Goal: Check status: Check status

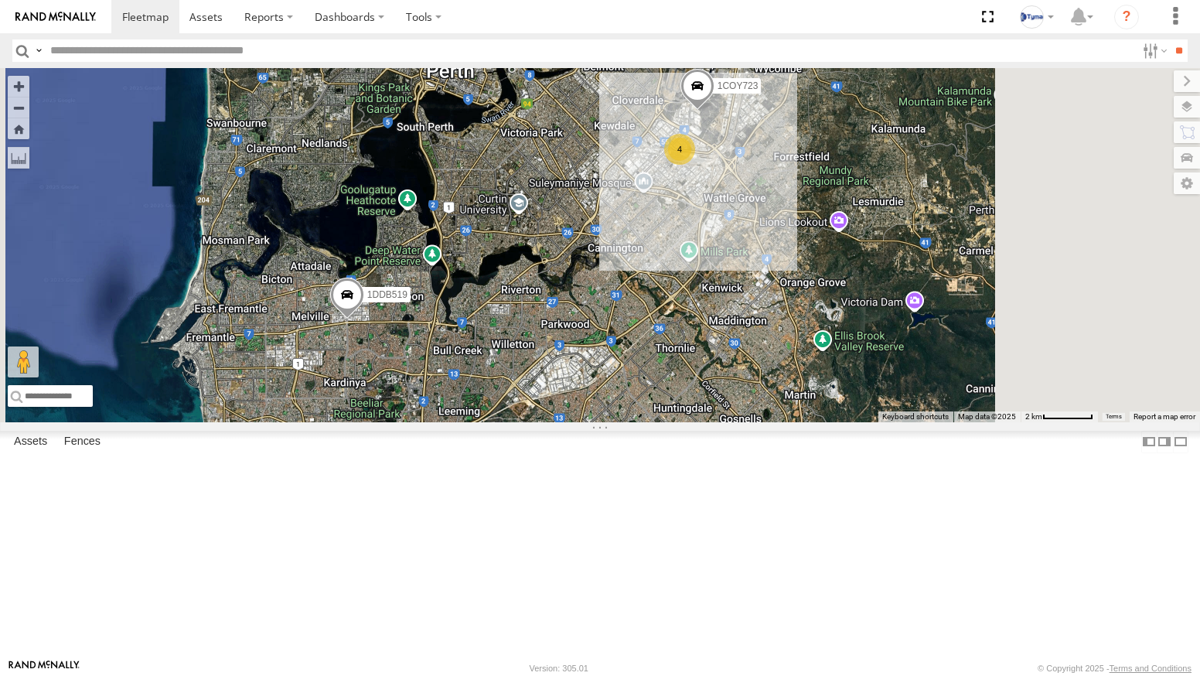
drag, startPoint x: 823, startPoint y: 292, endPoint x: 699, endPoint y: 439, distance: 192.5
click at [699, 422] on div "1COY723 4 1DDB519 1HTV800" at bounding box center [600, 245] width 1200 height 354
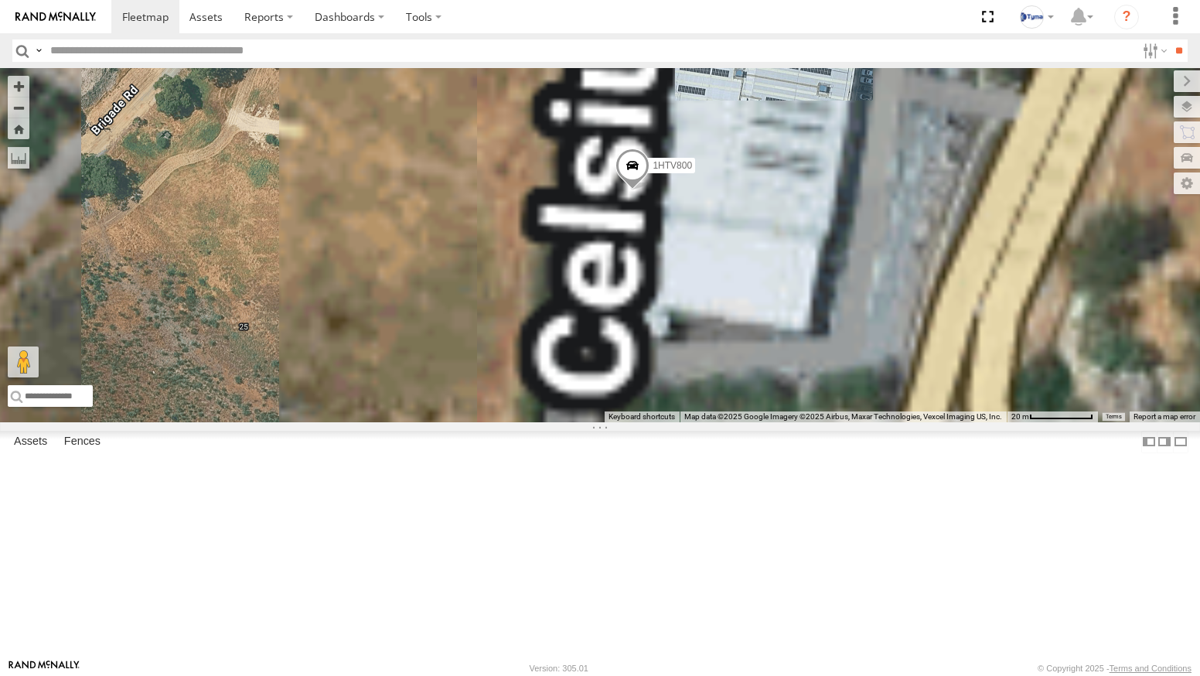
click at [649, 190] on span at bounding box center [632, 169] width 34 height 42
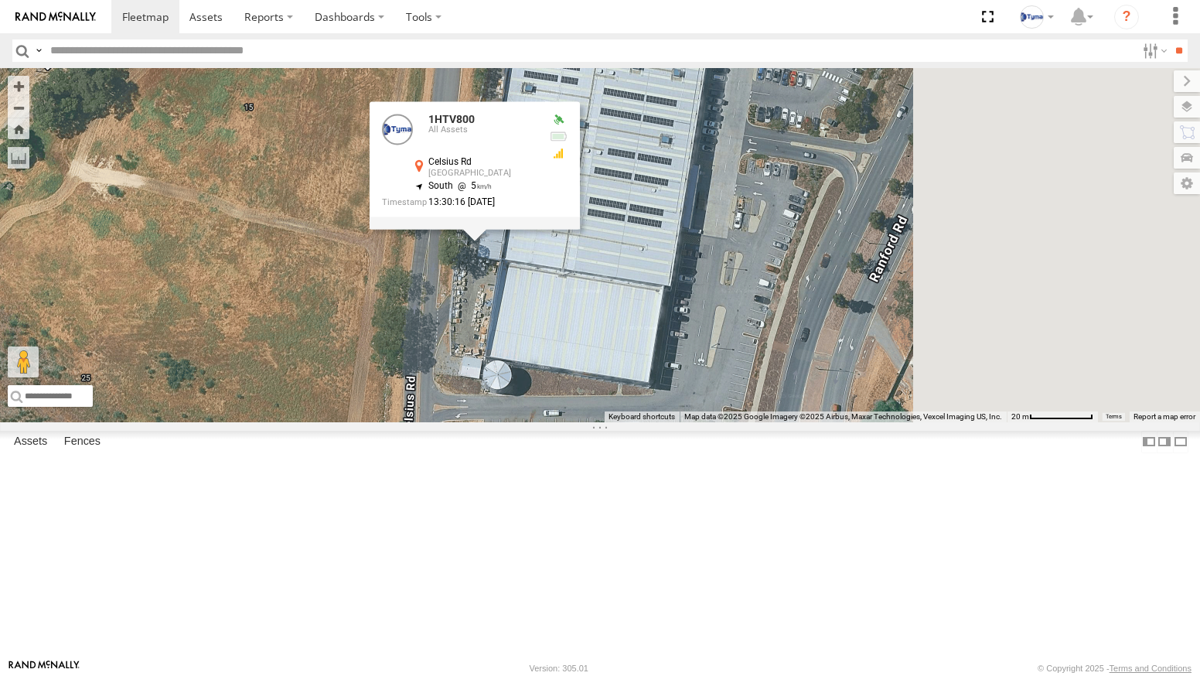
drag, startPoint x: 785, startPoint y: 372, endPoint x: 669, endPoint y: 405, distance: 120.6
click at [669, 405] on div "1DDB519 1HTV800 1HTV800 All Assets Celsius Rd Forrestdale -32.14623 , 115.97222…" at bounding box center [600, 245] width 1200 height 354
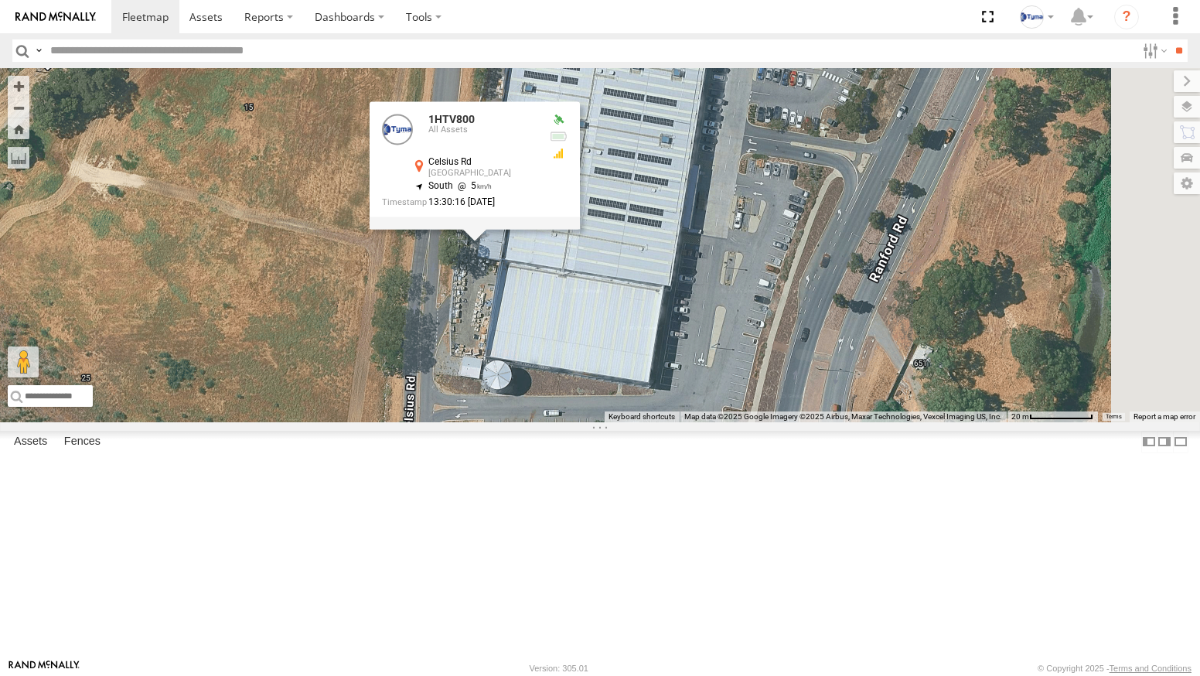
click at [942, 379] on div "1DDB519 1HTV800 1HTV800 All Assets Celsius Rd Forrestdale -32.14623 , 115.97222…" at bounding box center [600, 245] width 1200 height 354
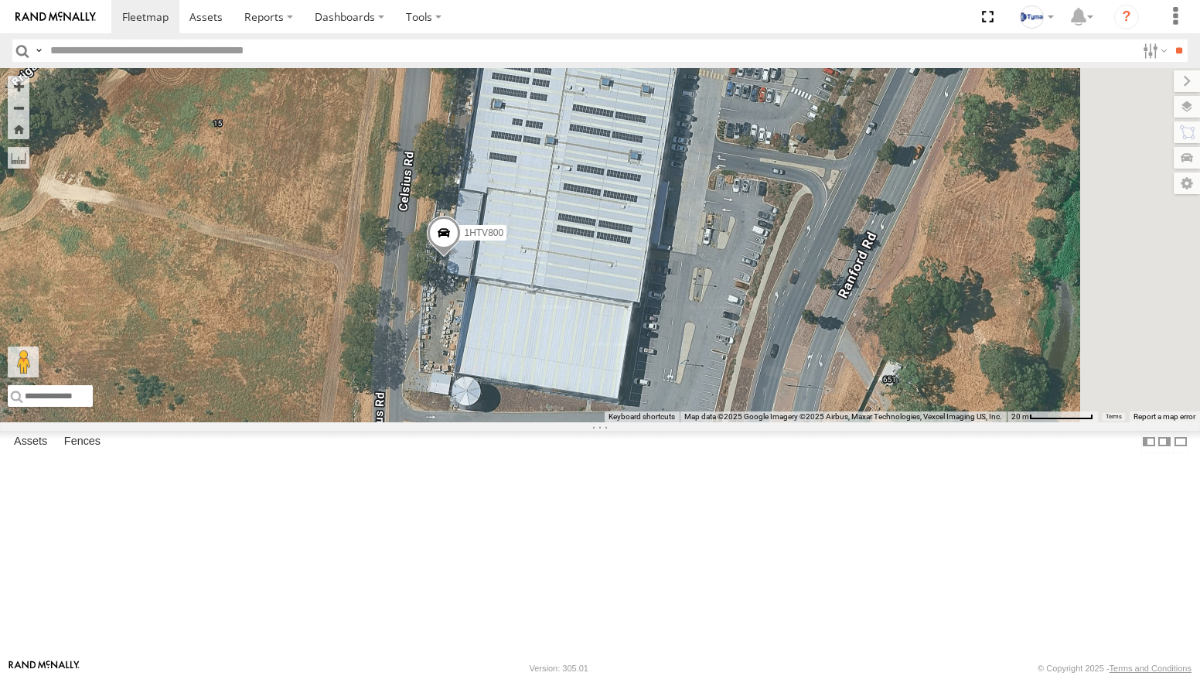
drag, startPoint x: 939, startPoint y: 397, endPoint x: 907, endPoint y: 414, distance: 36.7
click at [907, 414] on div "1DDB519 1HTV800" at bounding box center [600, 245] width 1200 height 354
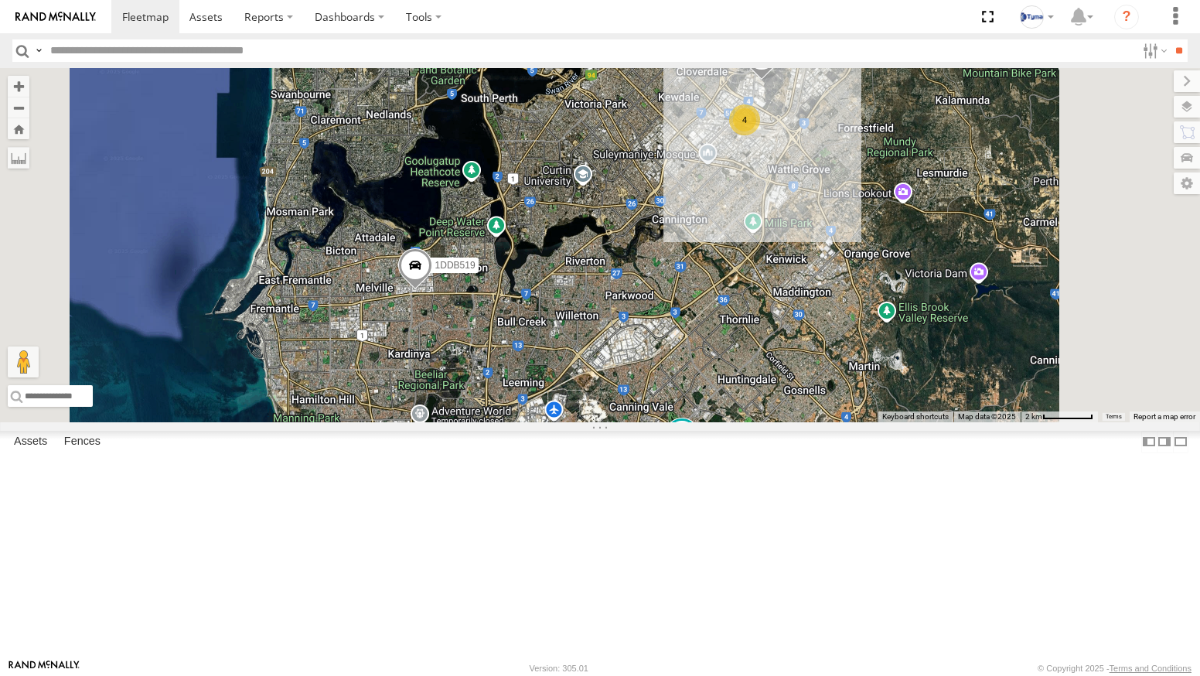
click at [860, 288] on div "1COY723 1DDB519 1HTV800 4" at bounding box center [600, 245] width 1200 height 354
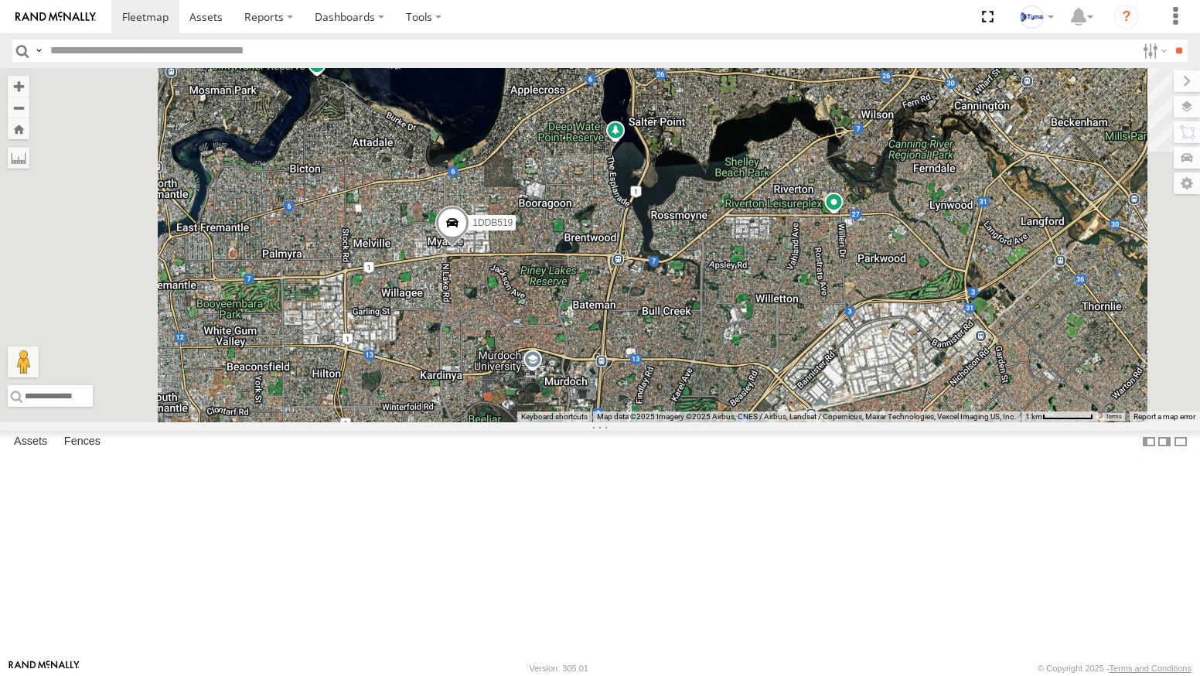
click at [469, 247] on span at bounding box center [452, 227] width 34 height 42
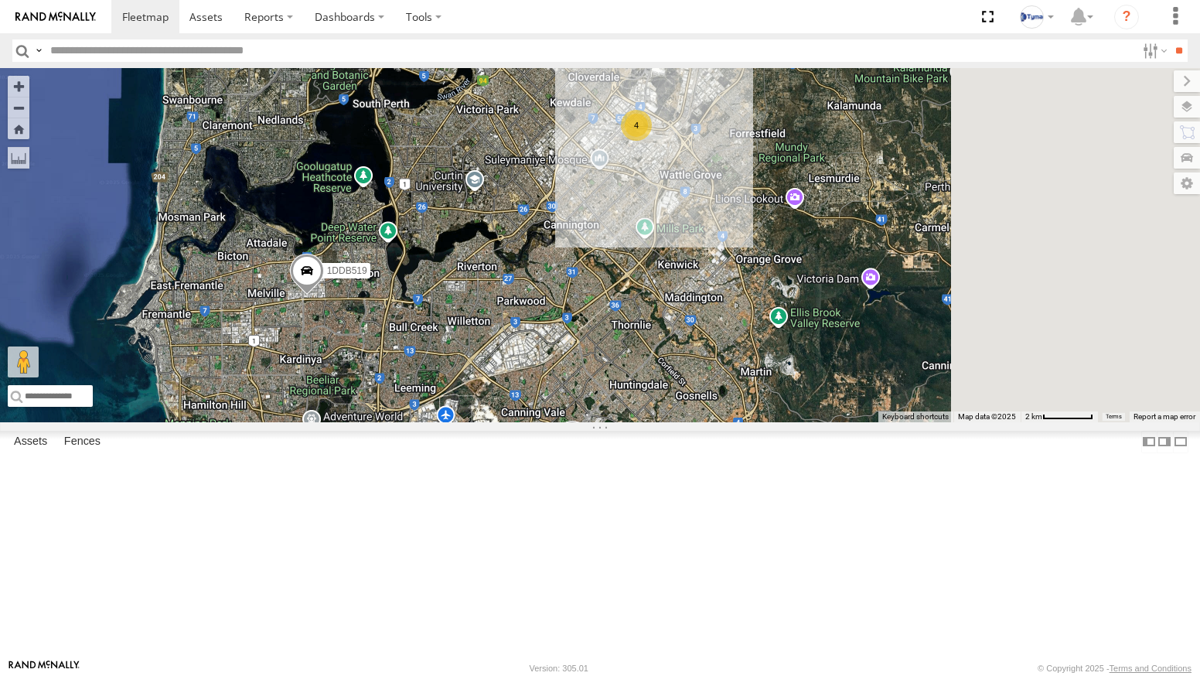
drag, startPoint x: 878, startPoint y: 332, endPoint x: 718, endPoint y: 393, distance: 171.3
click at [718, 393] on div "1COY723 1DDB519 1HTV800 4" at bounding box center [600, 245] width 1200 height 354
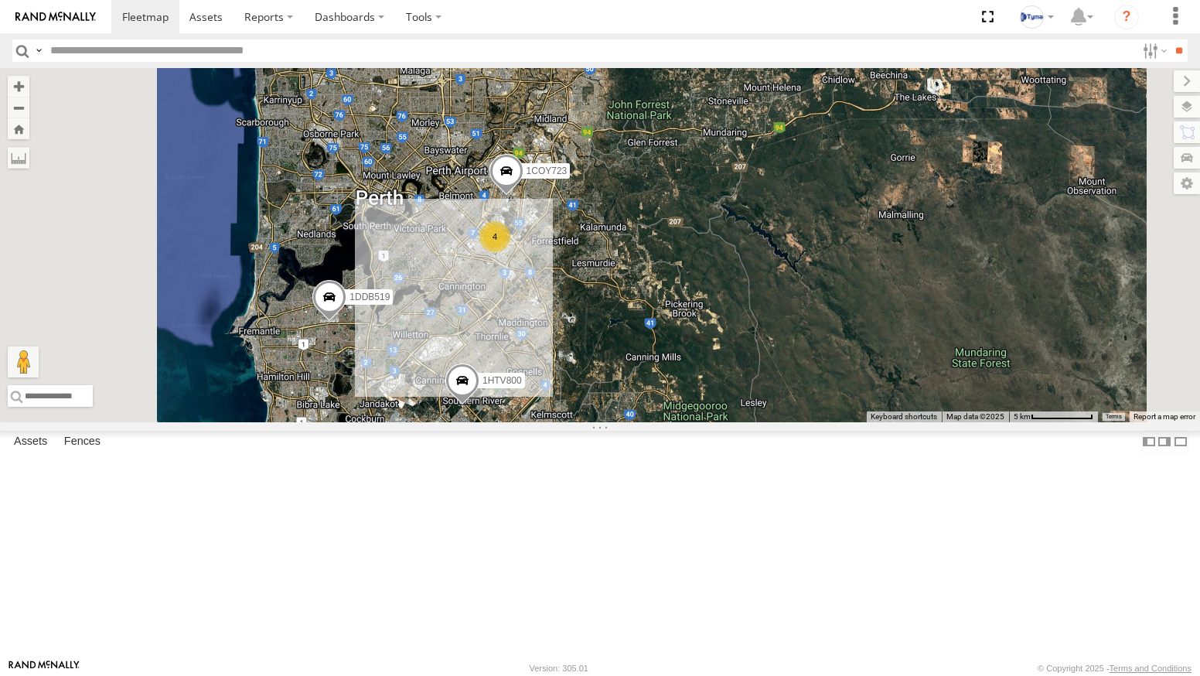
click at [346, 322] on span at bounding box center [329, 301] width 34 height 42
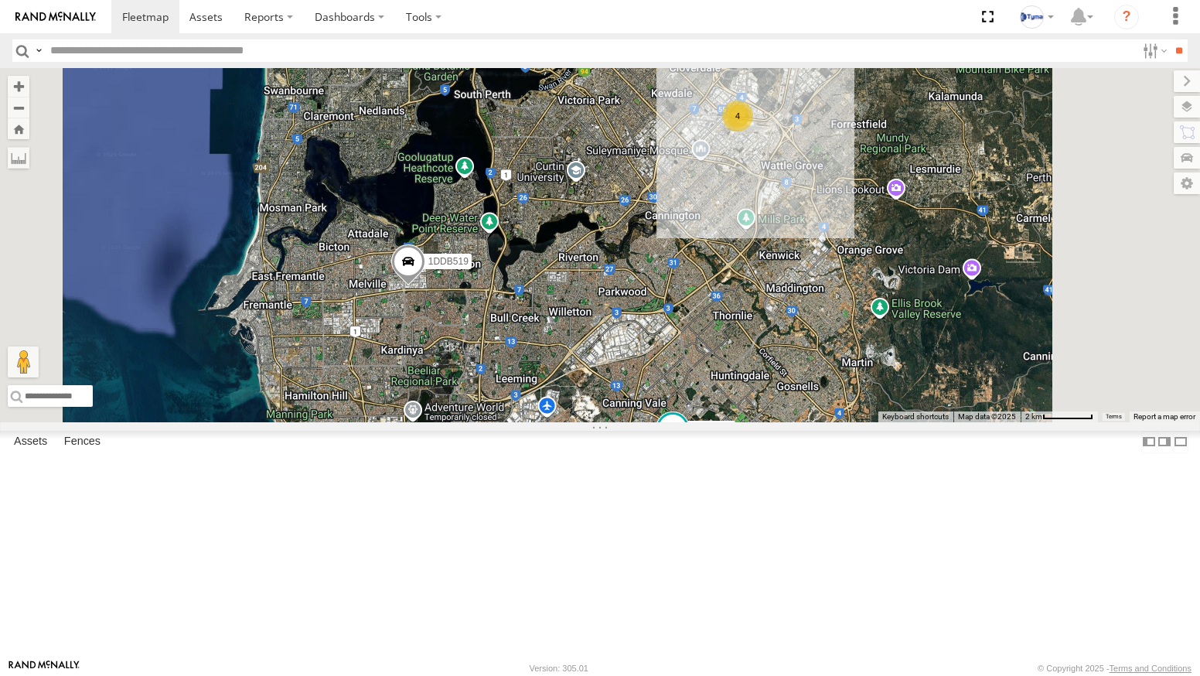
click at [425, 286] on span at bounding box center [408, 265] width 34 height 42
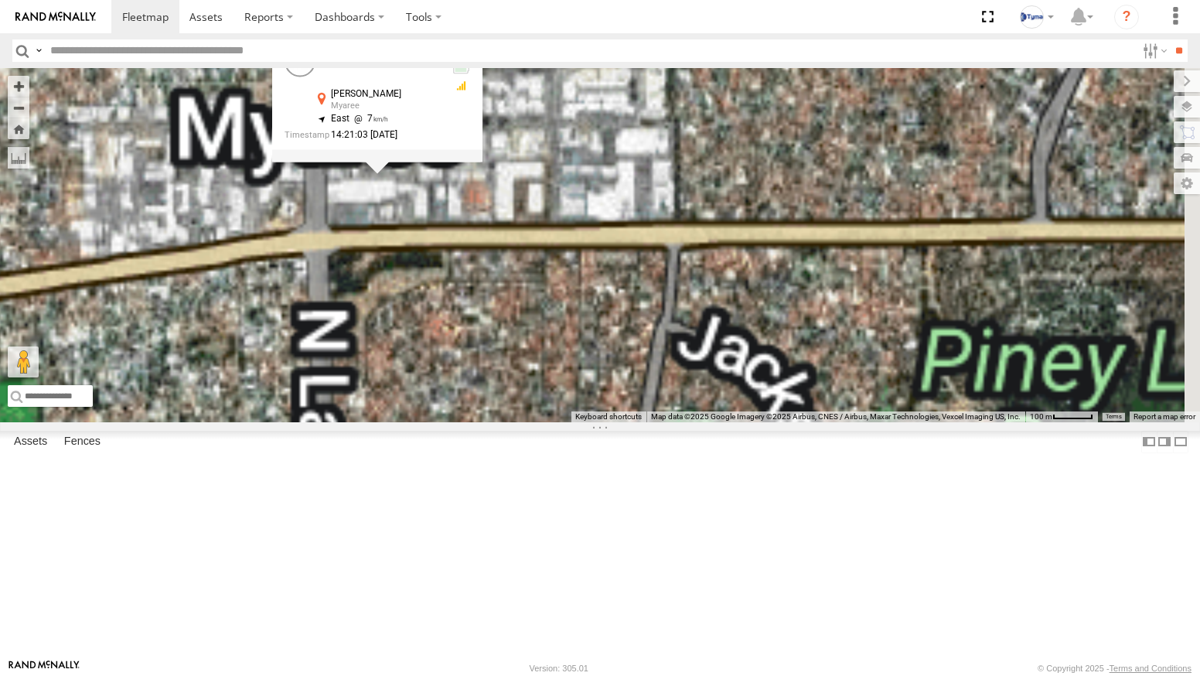
drag, startPoint x: 574, startPoint y: 284, endPoint x: 591, endPoint y: 413, distance: 129.4
click at [591, 413] on div "1DDB519 1HTV800 1DDB519 All Assets Hayden Ct Myaree -32.04465 , 115.81745 East …" at bounding box center [600, 245] width 1200 height 354
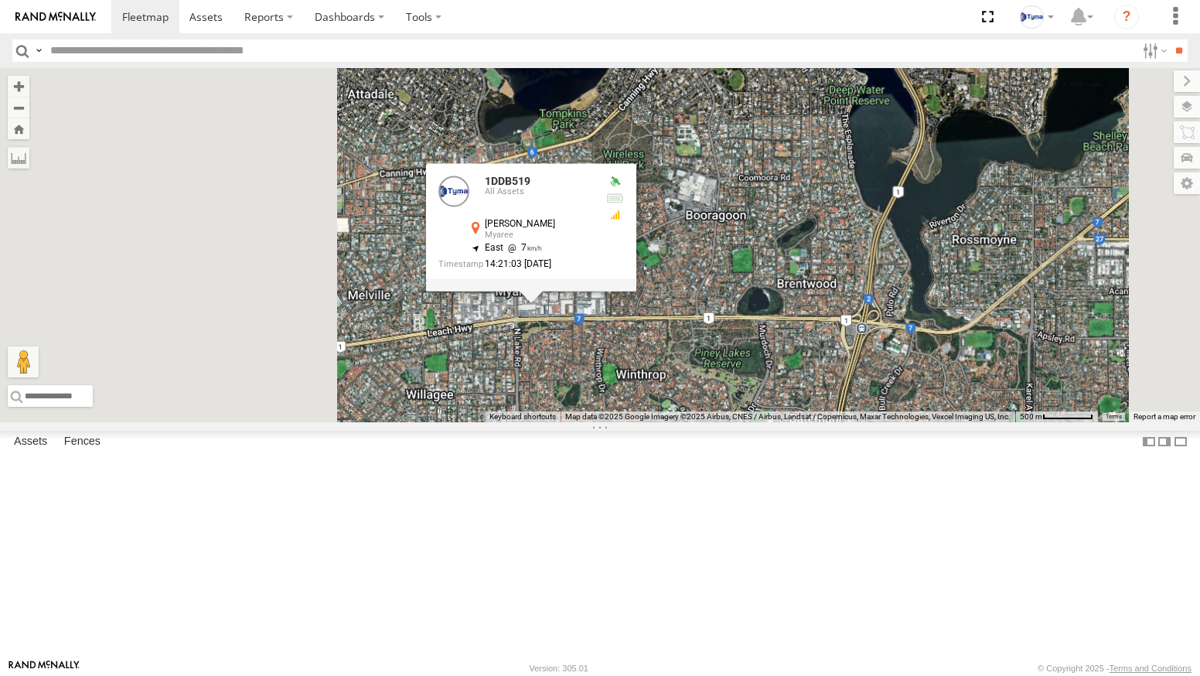
drag, startPoint x: 857, startPoint y: 509, endPoint x: 781, endPoint y: 414, distance: 122.7
click at [794, 422] on div "1DDB519 1HTV800 1DDB519 All Assets Hayden Ct Myaree -32.04465 , 115.81745 East …" at bounding box center [600, 245] width 1200 height 354
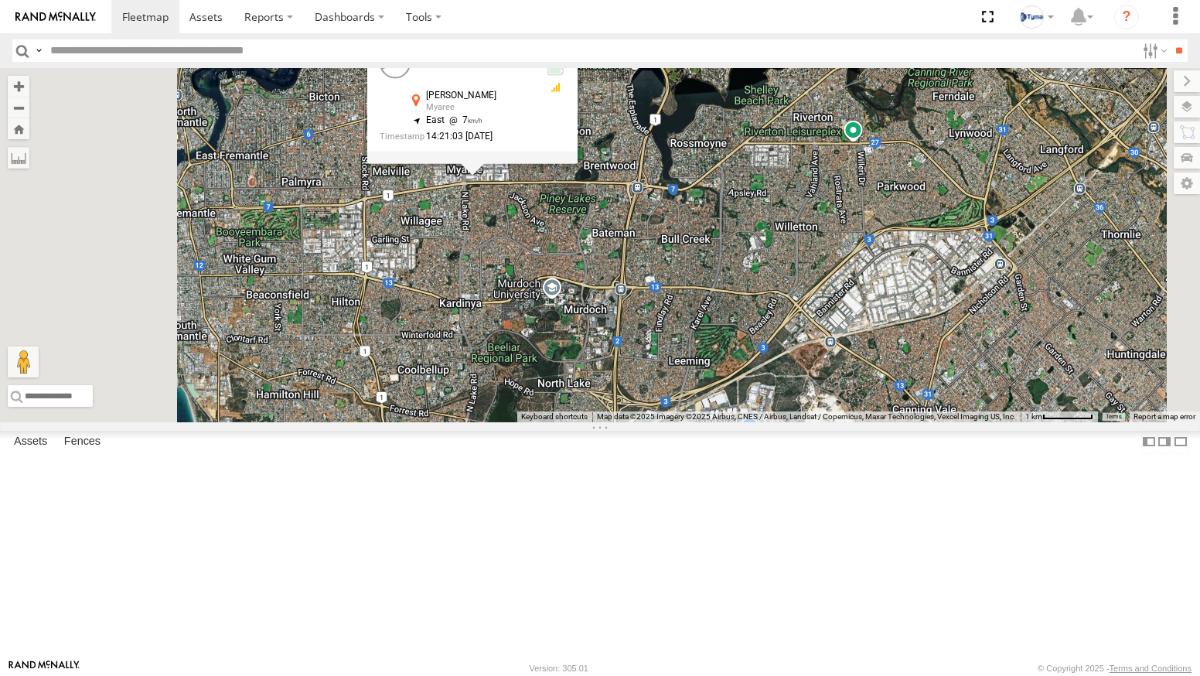
drag, startPoint x: 819, startPoint y: 535, endPoint x: 792, endPoint y: 402, distance: 135.8
click at [792, 407] on div "1DDB519 1HTV800 1DDB519 All Assets Hayden Ct Myaree -32.04465 , 115.81745 East …" at bounding box center [600, 245] width 1200 height 354
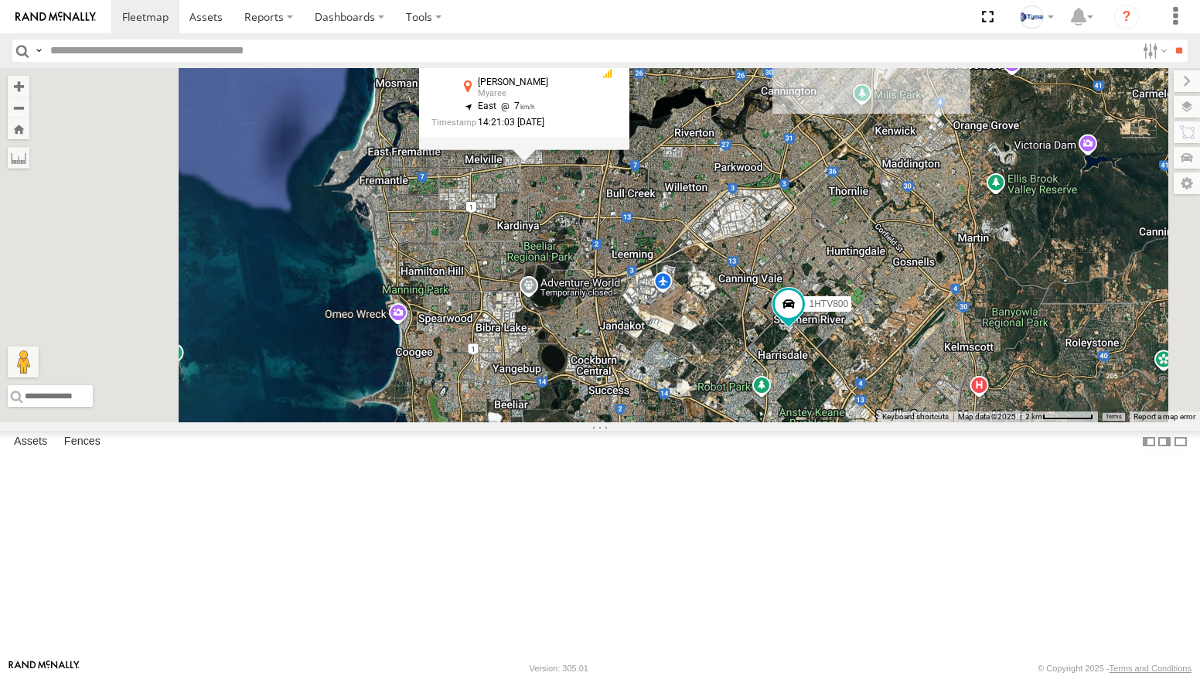
drag, startPoint x: 775, startPoint y: 527, endPoint x: 758, endPoint y: 443, distance: 86.0
click at [758, 422] on div "1DDB519 1HTV800 1DDB519 All Assets Hayden Ct Myaree -32.04465 , 115.81745 East …" at bounding box center [600, 245] width 1200 height 354
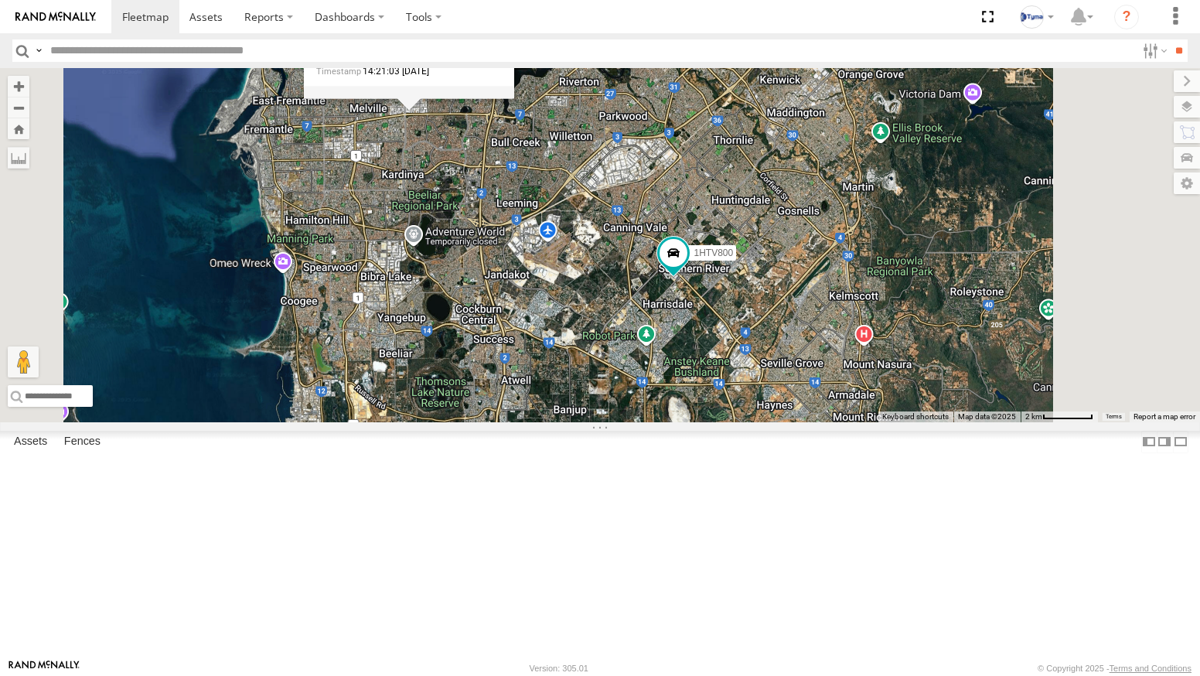
drag, startPoint x: 858, startPoint y: 403, endPoint x: 719, endPoint y: 435, distance: 142.9
click at [724, 422] on div "1DDB519 1HTV800 1DDB519 All Assets Hayden Ct Myaree -32.04465 , 115.81745 East …" at bounding box center [600, 245] width 1200 height 354
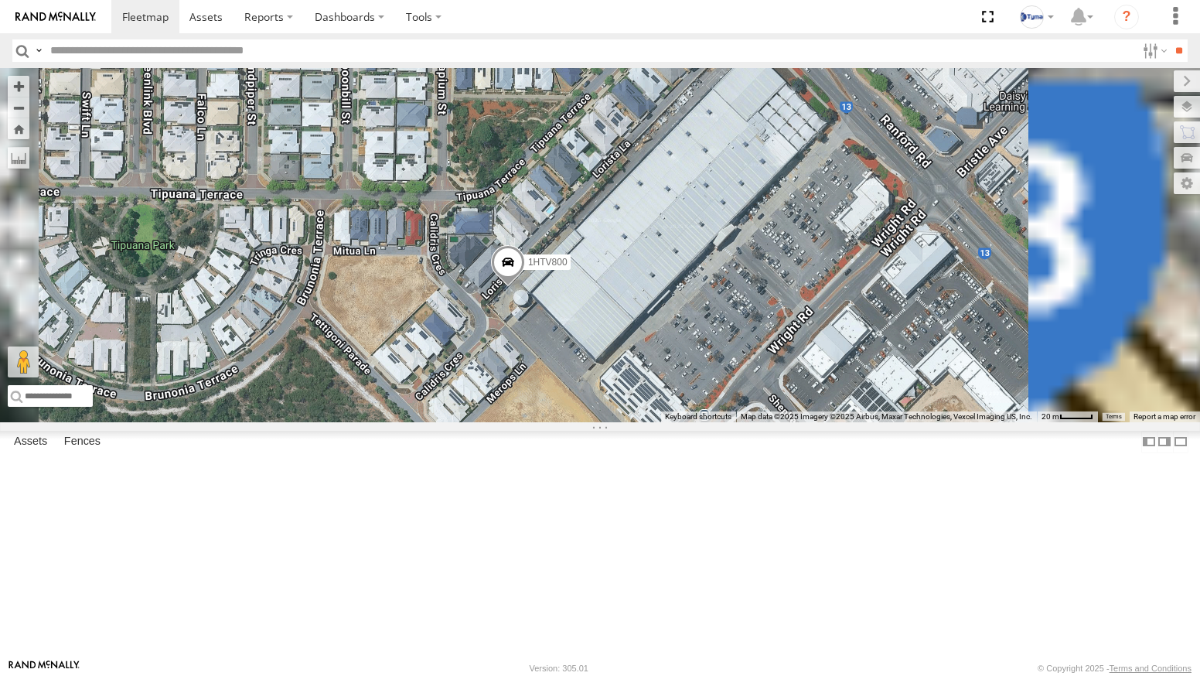
drag, startPoint x: 782, startPoint y: 410, endPoint x: 722, endPoint y: 465, distance: 81.5
click at [723, 422] on div "1HTV800 1COY723 1DDB519" at bounding box center [600, 245] width 1200 height 354
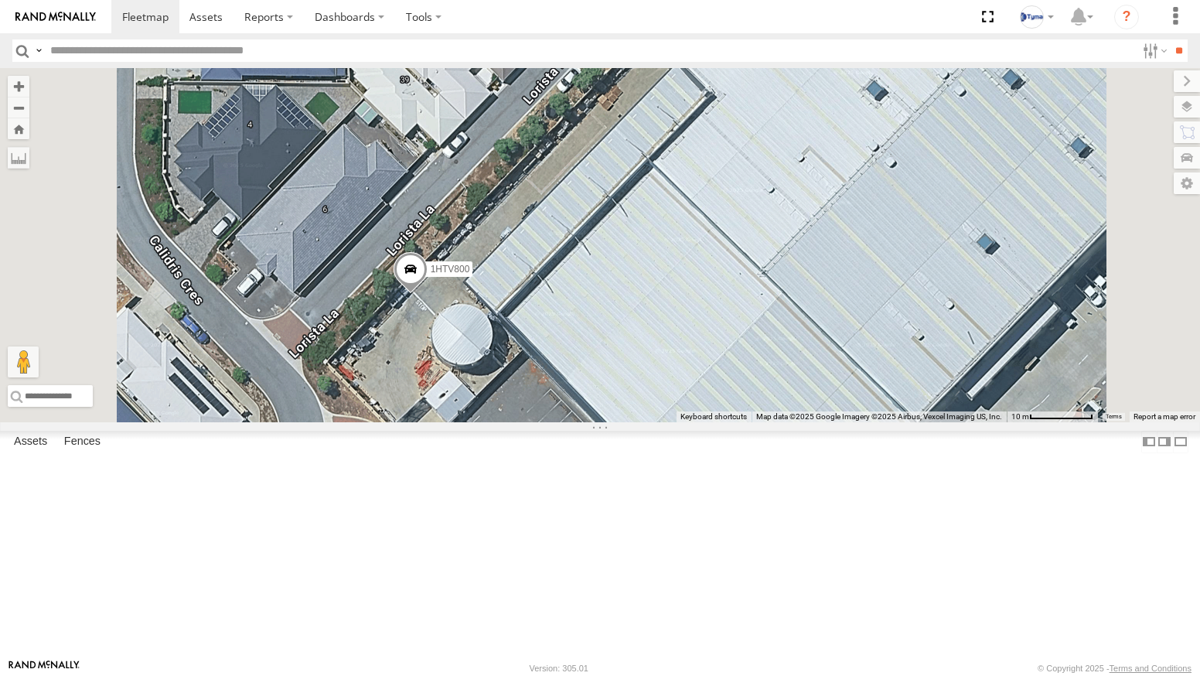
drag, startPoint x: 700, startPoint y: 441, endPoint x: 659, endPoint y: 399, distance: 59.6
click at [659, 399] on div "1HTV800 1COY723 1DDB519" at bounding box center [600, 245] width 1200 height 354
click at [427, 294] on span at bounding box center [410, 273] width 34 height 42
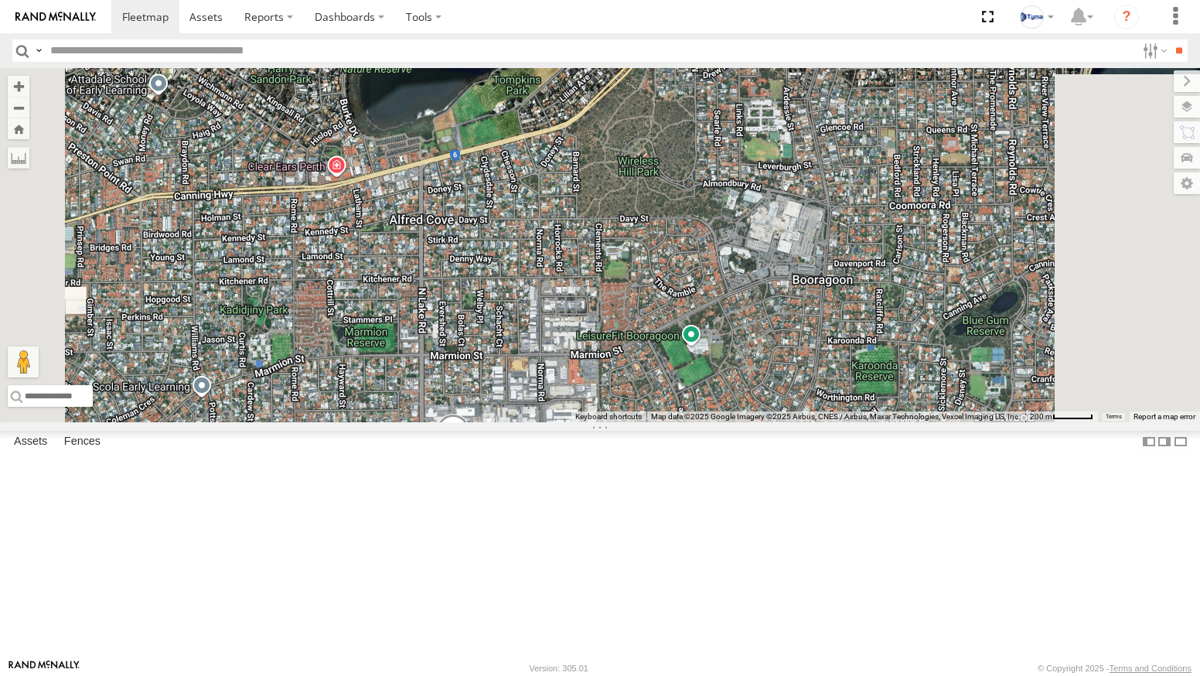
click at [470, 456] on span at bounding box center [453, 435] width 34 height 42
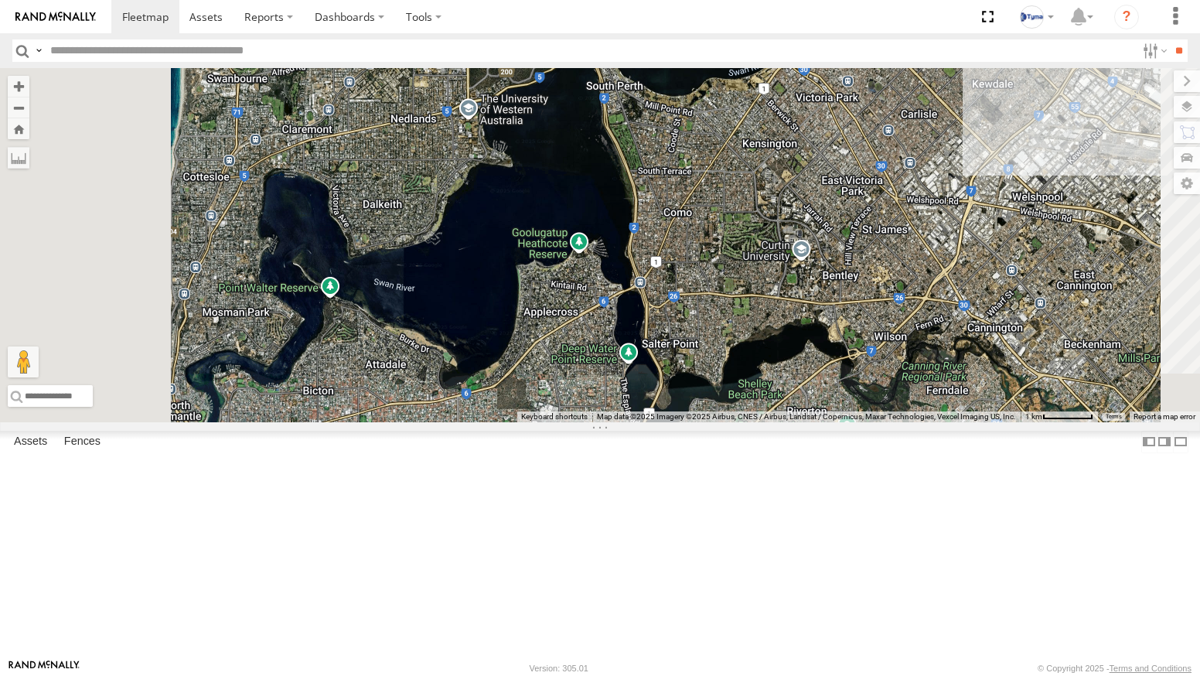
drag, startPoint x: 806, startPoint y: 483, endPoint x: 650, endPoint y: 254, distance: 277.0
click at [650, 264] on div "1DDB519 1COY723" at bounding box center [600, 245] width 1200 height 354
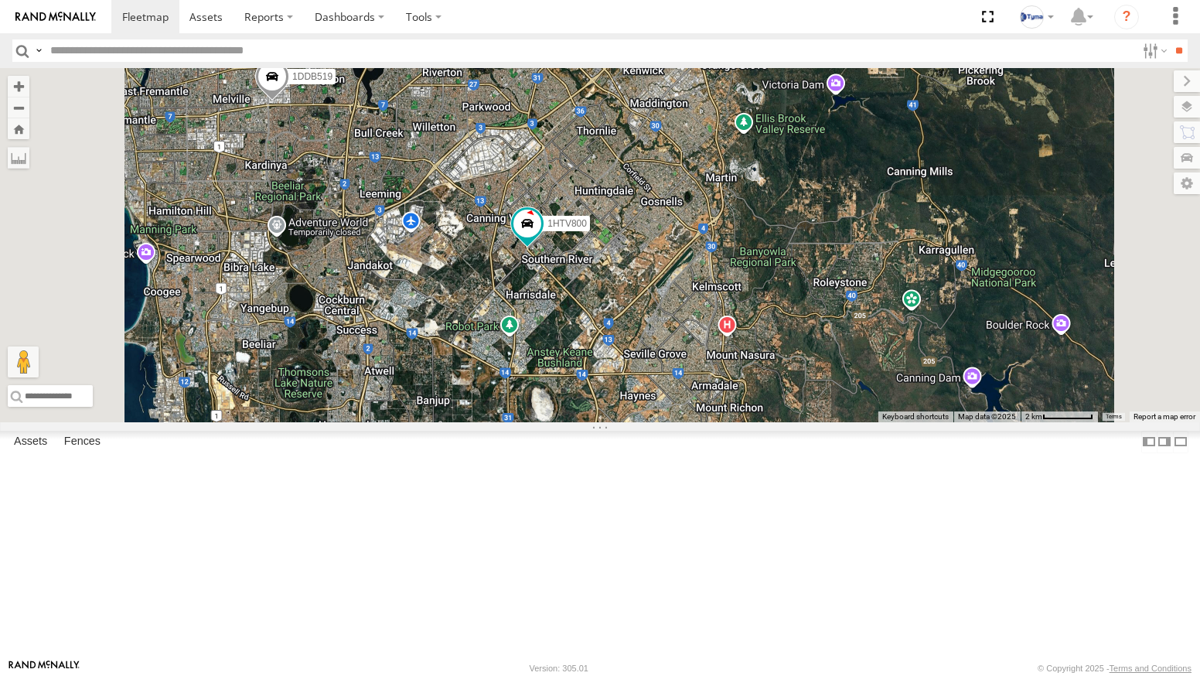
click at [289, 101] on span at bounding box center [272, 81] width 34 height 42
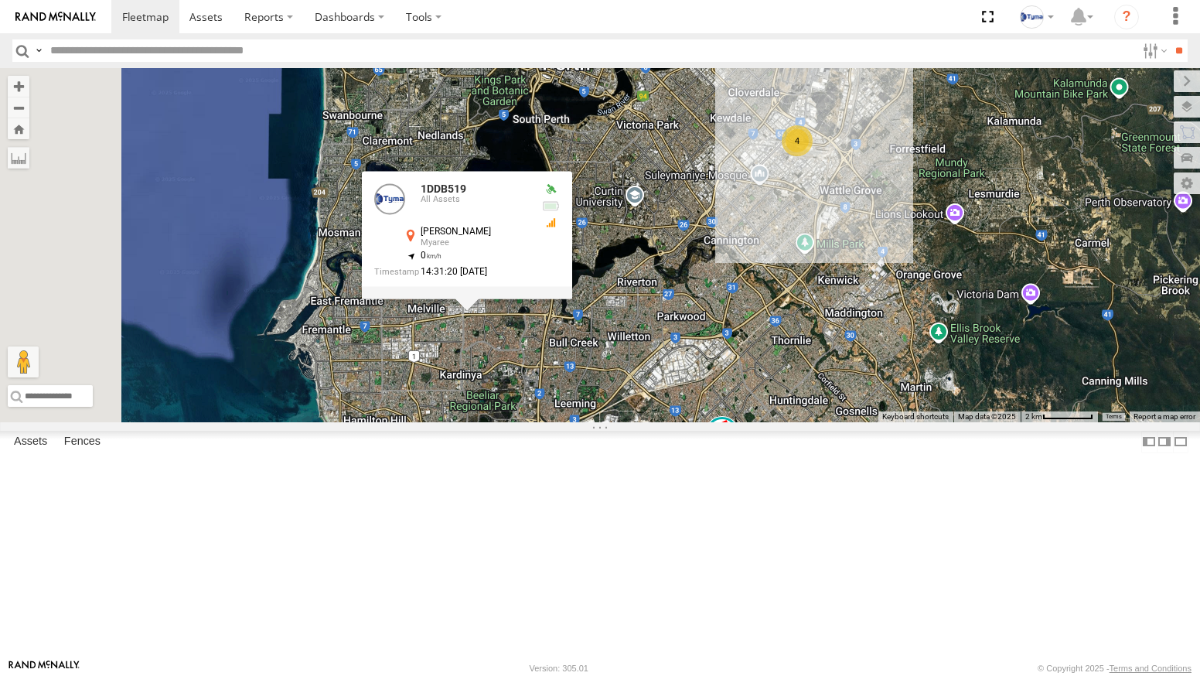
drag, startPoint x: 484, startPoint y: 289, endPoint x: 644, endPoint y: 453, distance: 229.0
click at [642, 422] on div "1DDB519 1COY723 4 1HTV800 1DDB519 All Assets Hayden Ct Myaree -32.04464 , 115.8…" at bounding box center [600, 245] width 1200 height 354
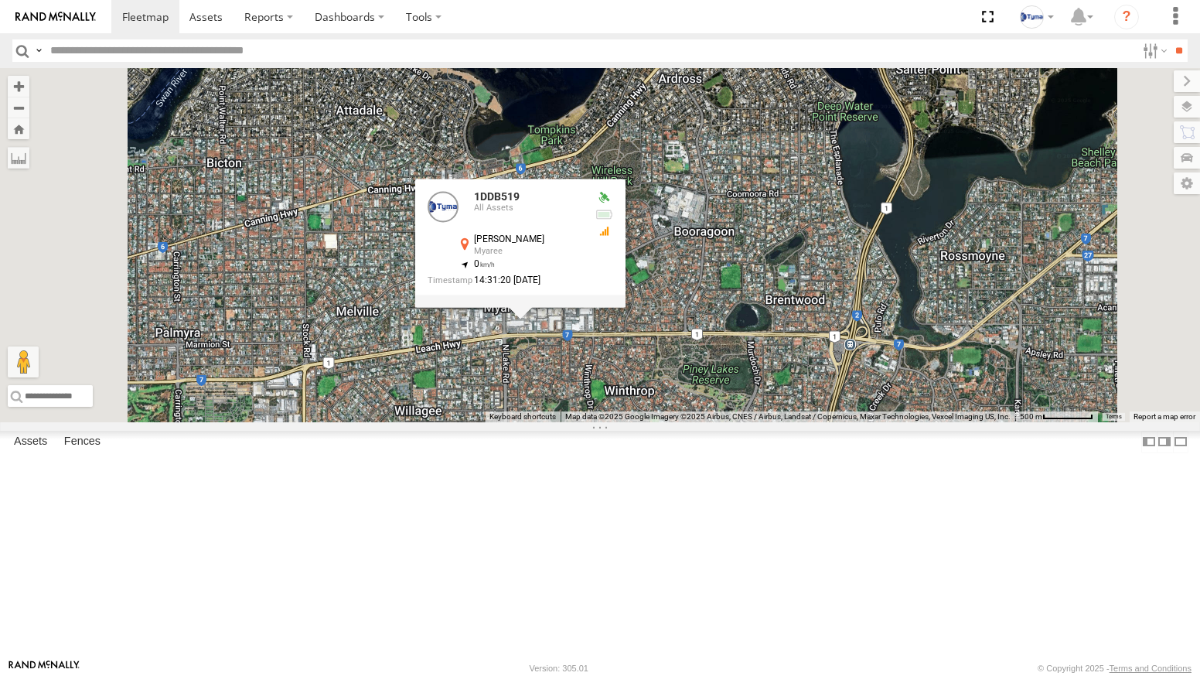
drag, startPoint x: 828, startPoint y: 503, endPoint x: 752, endPoint y: 410, distance: 119.8
click at [754, 412] on div "1DDB519 1COY723 1HTV800 1DDB519 All Assets Hayden Ct Myaree -32.04464 , 115.817…" at bounding box center [600, 245] width 1200 height 354
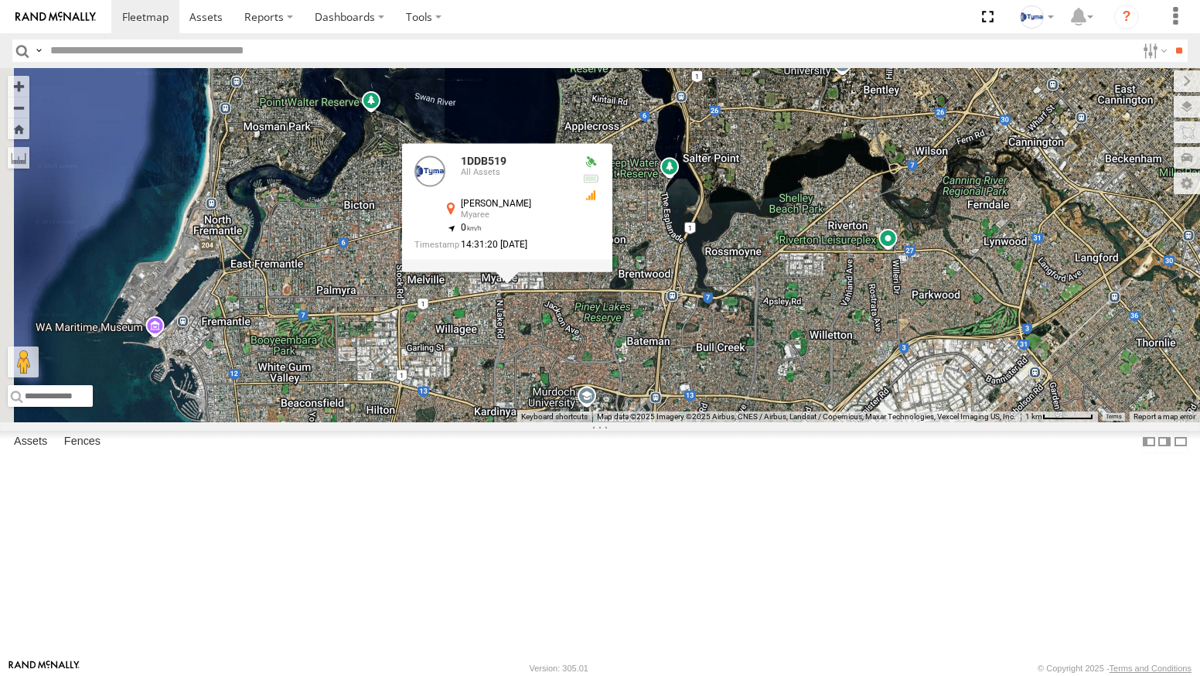
drag, startPoint x: 833, startPoint y: 565, endPoint x: 791, endPoint y: 482, distance: 93.7
click at [795, 422] on div "1DDB519 1COY723 1HTV800 1DDB519 All Assets Hayden Ct Myaree -32.04464 , 115.817…" at bounding box center [600, 245] width 1200 height 354
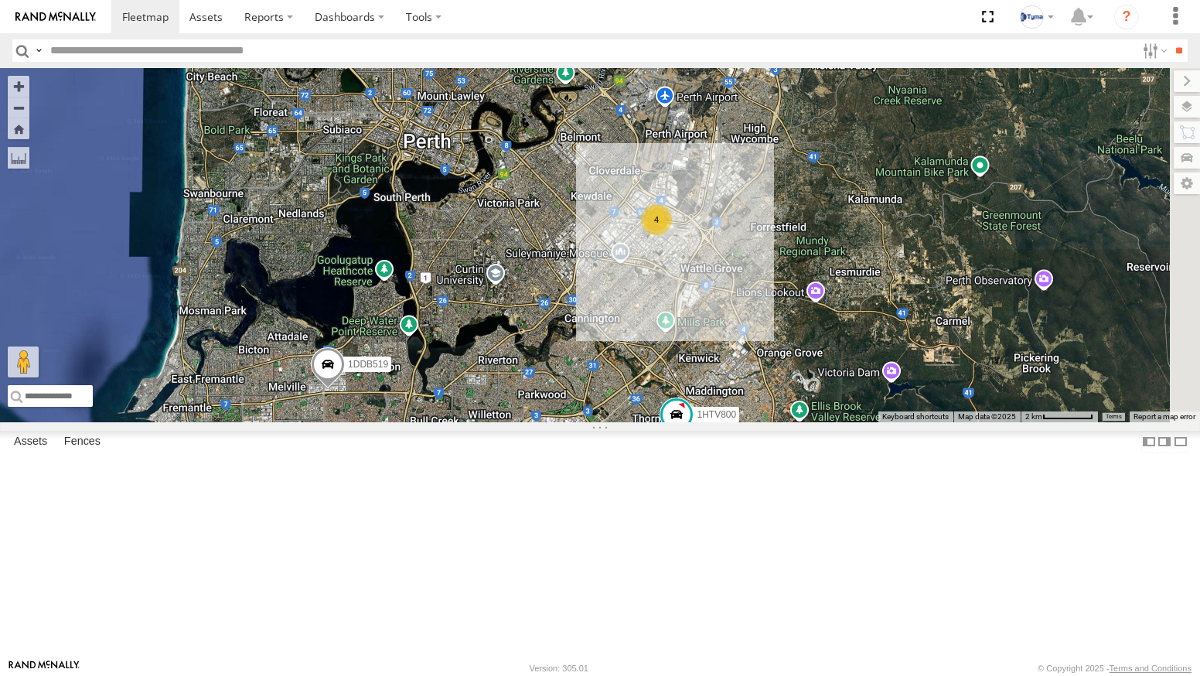
drag, startPoint x: 757, startPoint y: 517, endPoint x: 690, endPoint y: 505, distance: 67.6
click at [690, 422] on div "4 1COY723 1DDB519 1HTV800" at bounding box center [600, 245] width 1200 height 354
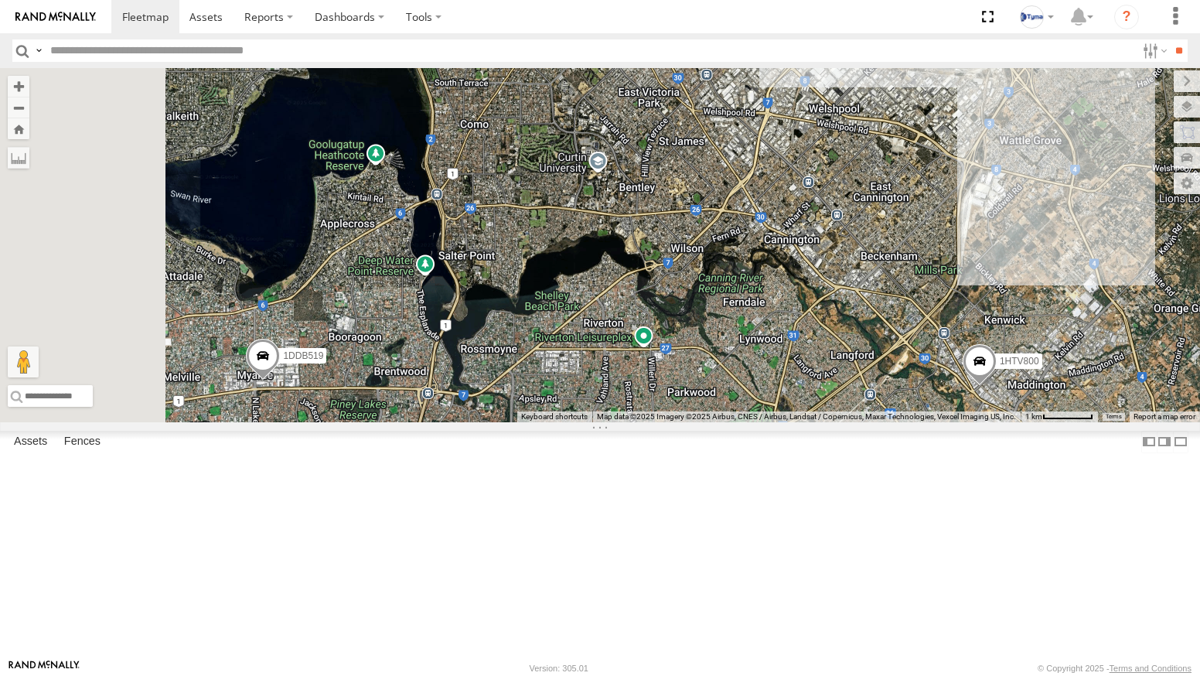
drag, startPoint x: 645, startPoint y: 523, endPoint x: 833, endPoint y: 505, distance: 187.9
click at [856, 422] on div "1COY723 1DDB519 1HTV800 4" at bounding box center [600, 245] width 1200 height 354
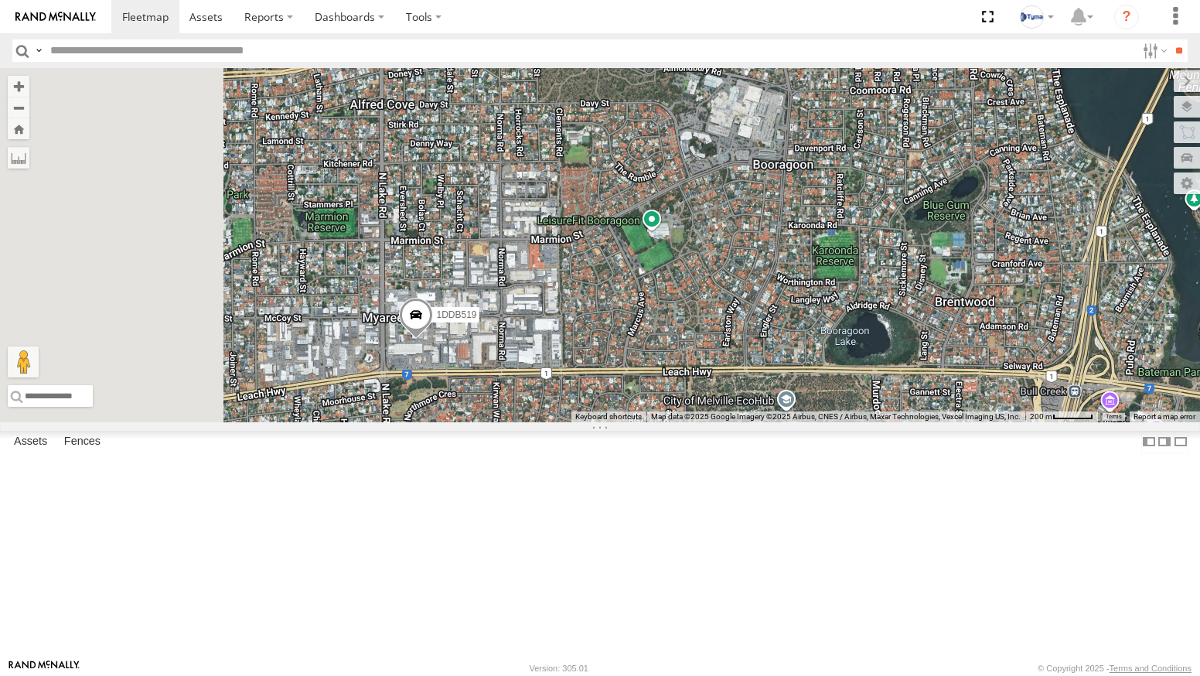
drag, startPoint x: 460, startPoint y: 498, endPoint x: 720, endPoint y: 517, distance: 260.5
click at [719, 422] on div "1COY723 1DDB519 1HTV800" at bounding box center [600, 245] width 1200 height 354
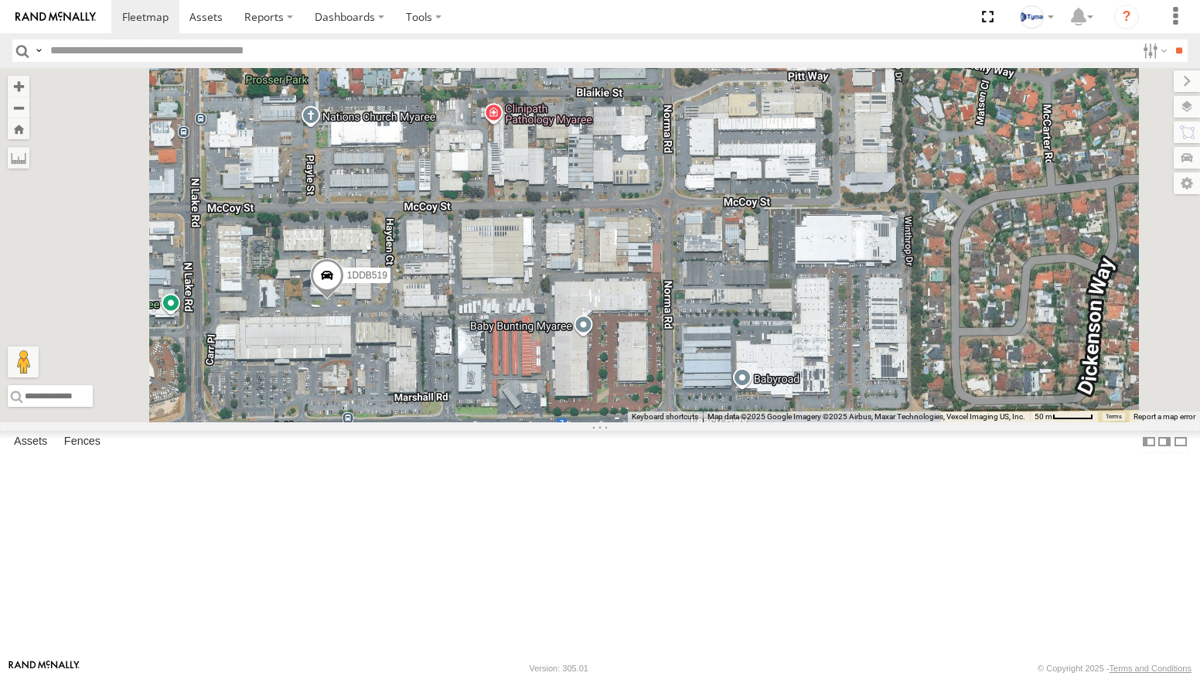
click at [344, 300] on span at bounding box center [327, 279] width 34 height 42
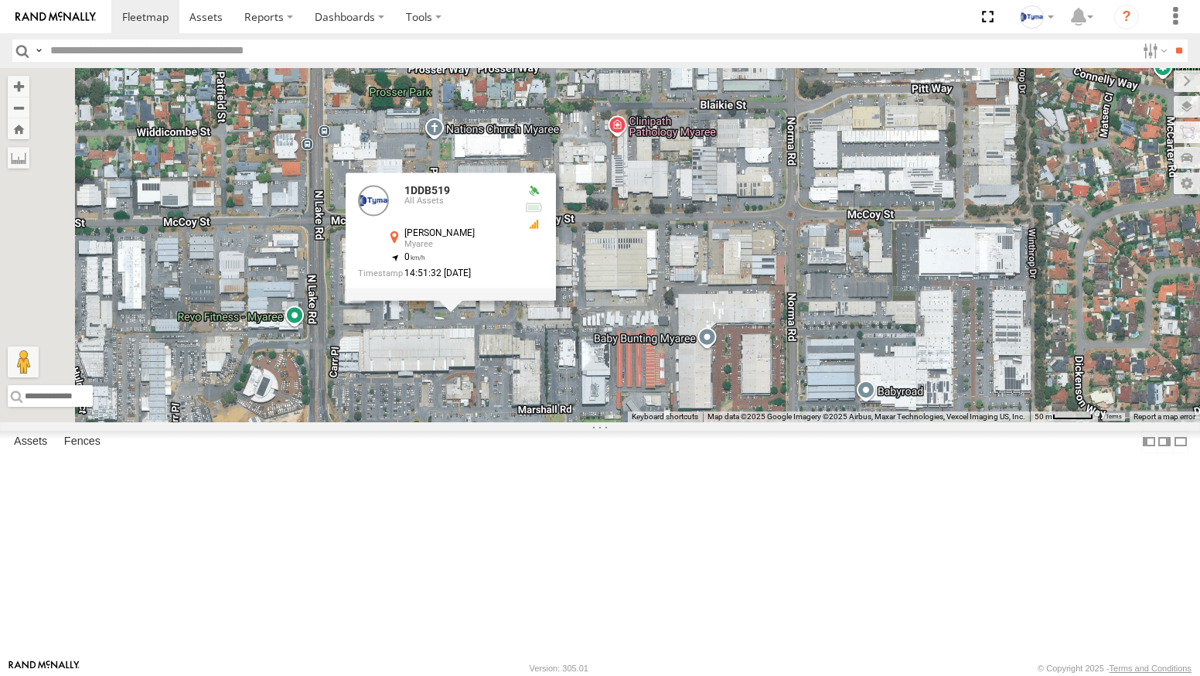
drag, startPoint x: 519, startPoint y: 440, endPoint x: 648, endPoint y: 453, distance: 129.0
click at [648, 422] on div "1COY723 1DDB519 1HTV800 1DDB519 All Assets Hayden Ct Myaree -32.04462 , 115.817…" at bounding box center [600, 245] width 1200 height 354
